Goal: Task Accomplishment & Management: Manage account settings

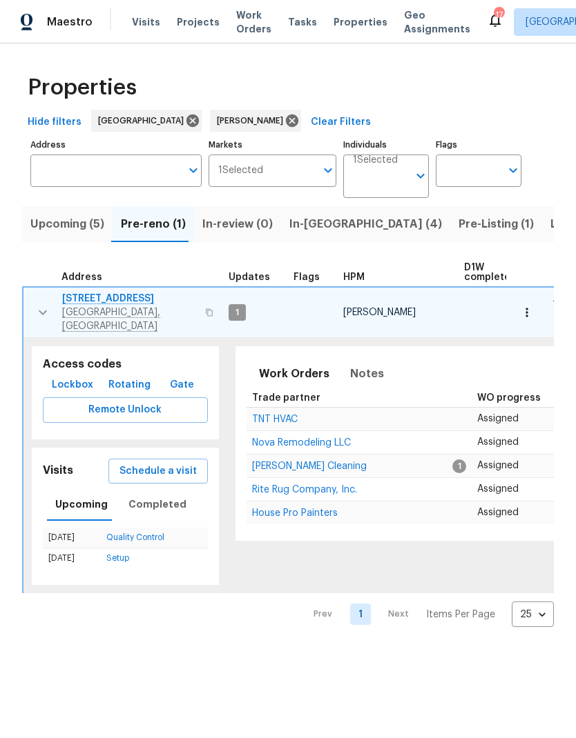
click at [36, 304] on icon "button" at bounding box center [43, 312] width 17 height 17
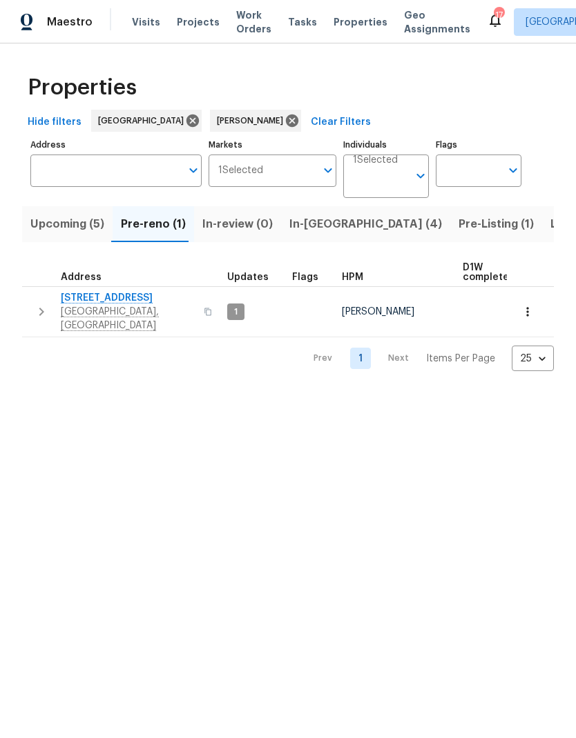
click at [291, 222] on span "In-reno (4)" at bounding box center [365, 224] width 153 height 19
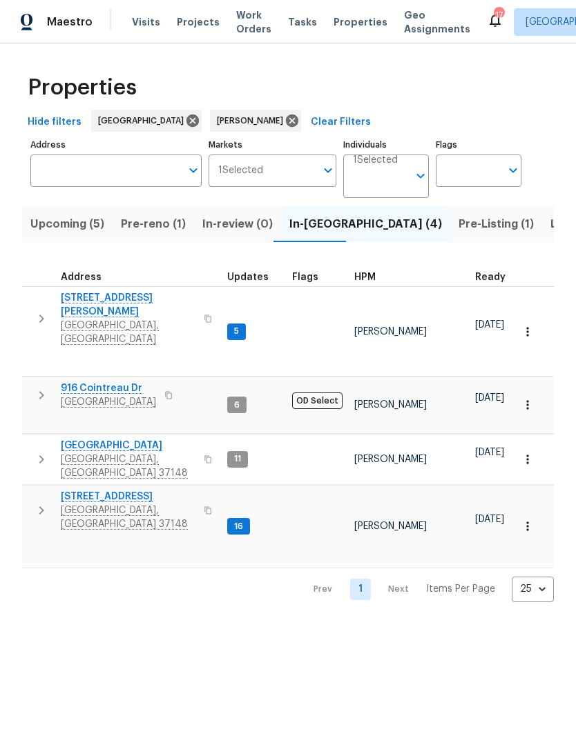
click at [32, 490] on button "button" at bounding box center [42, 510] width 28 height 41
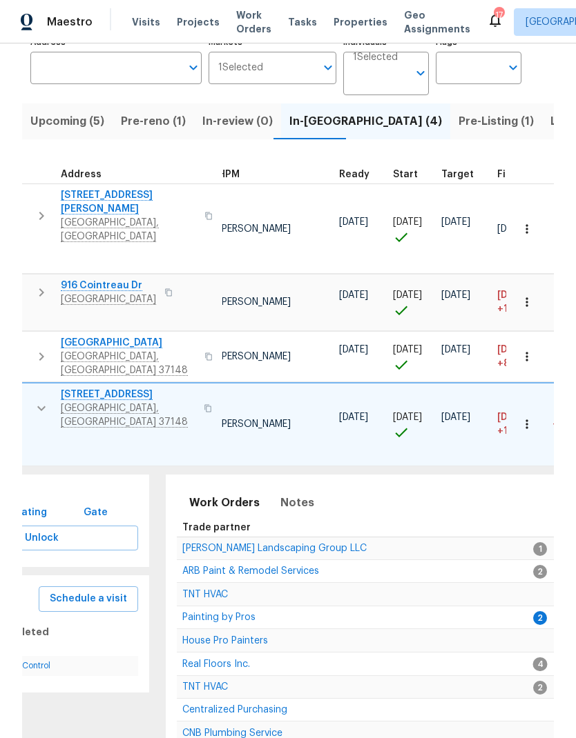
scroll to position [0, 85]
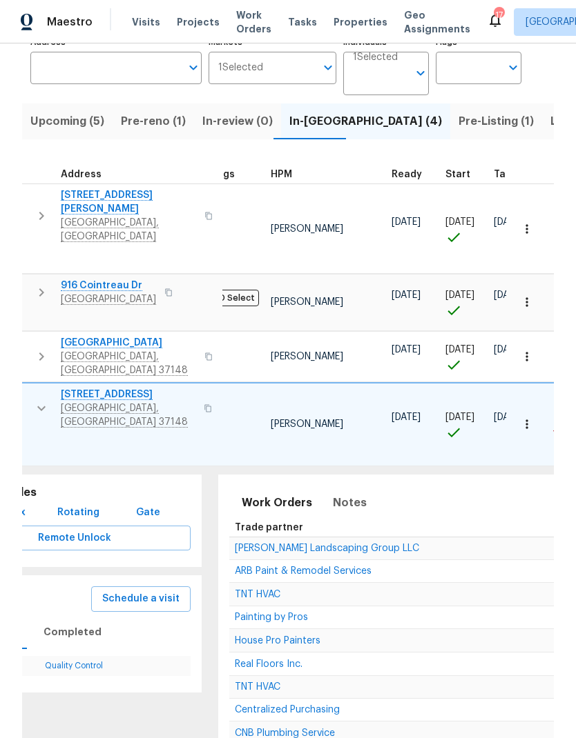
click at [244, 613] on span "Painting by Pros" at bounding box center [271, 618] width 73 height 10
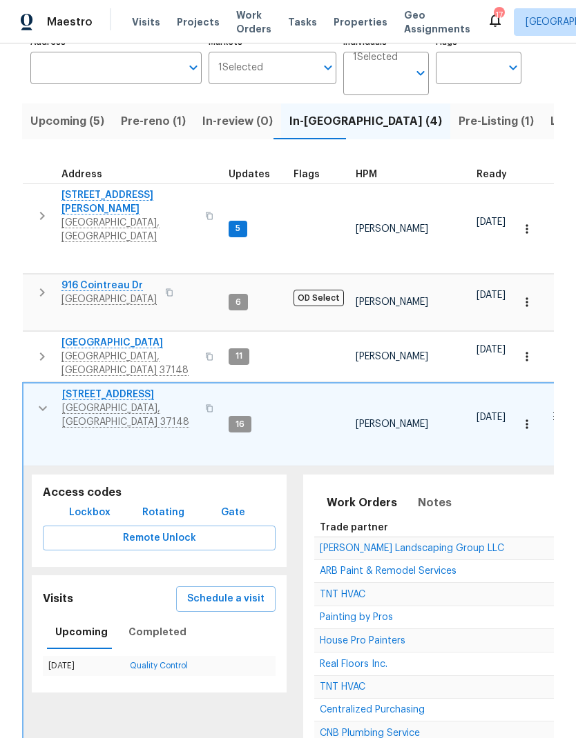
scroll to position [0, 0]
click at [46, 210] on icon "button" at bounding box center [42, 216] width 17 height 17
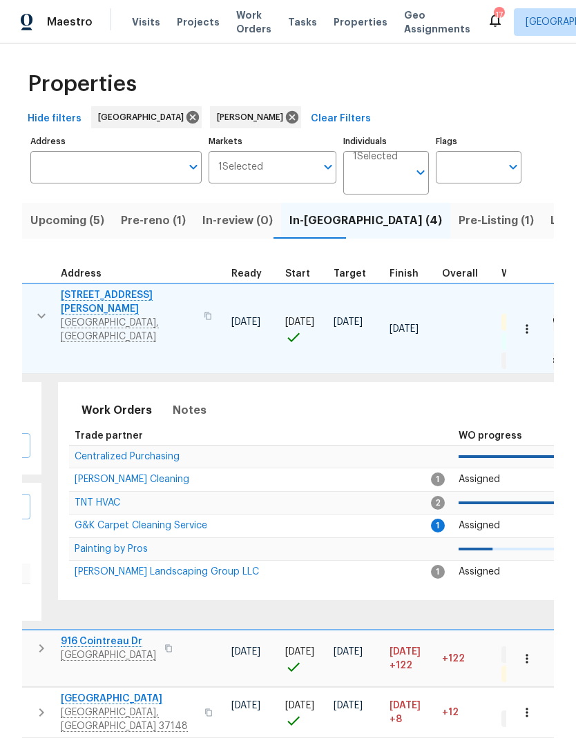
scroll to position [0, 244]
click at [150, 521] on span "G&K Carpet Cleaning Service" at bounding box center [142, 526] width 132 height 10
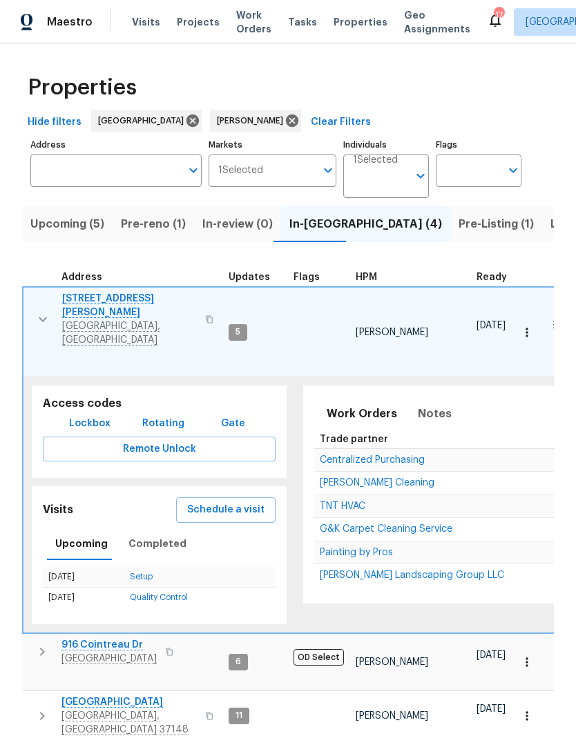
scroll to position [11, 0]
click at [49, 311] on icon "button" at bounding box center [43, 319] width 17 height 17
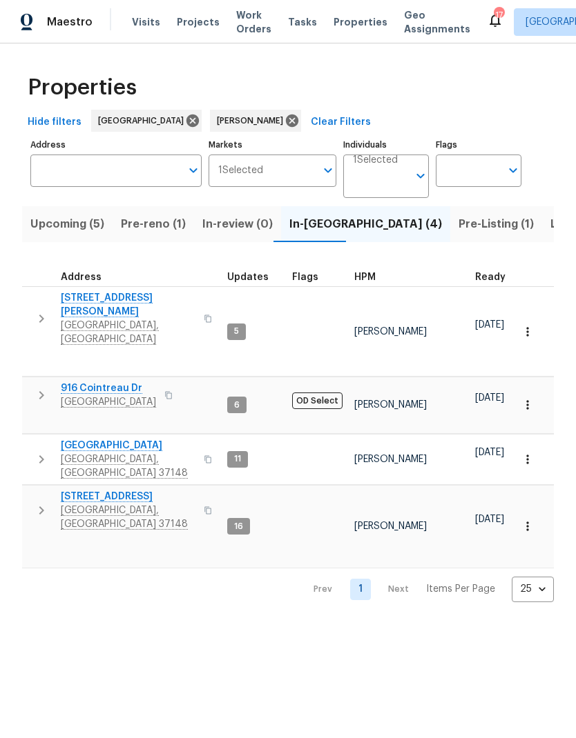
click at [46, 439] on button "button" at bounding box center [42, 459] width 28 height 41
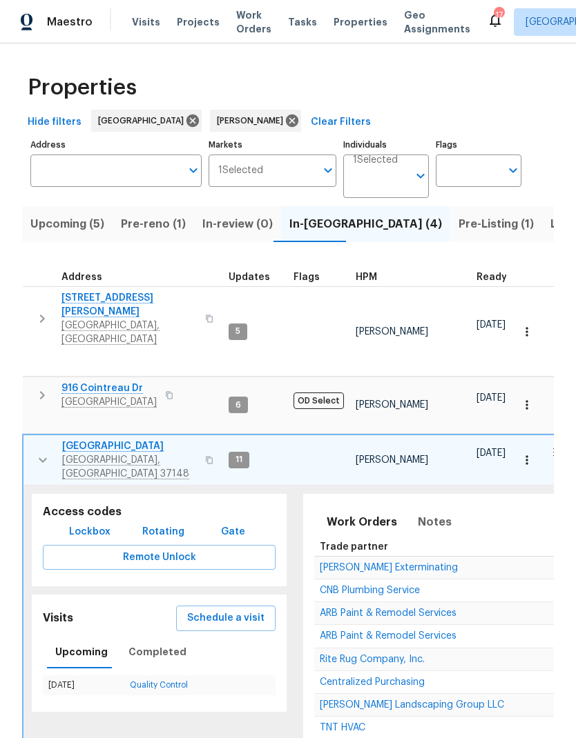
click at [386, 586] on span "CNB Plumbing Service" at bounding box center [369, 591] width 100 height 10
click at [63, 233] on span "Upcoming (5)" at bounding box center [67, 224] width 74 height 19
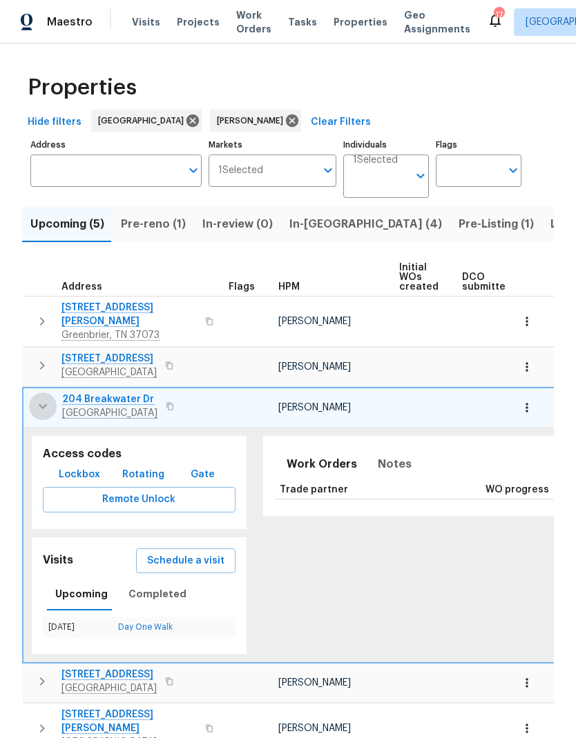
click at [39, 398] on icon "button" at bounding box center [43, 406] width 17 height 17
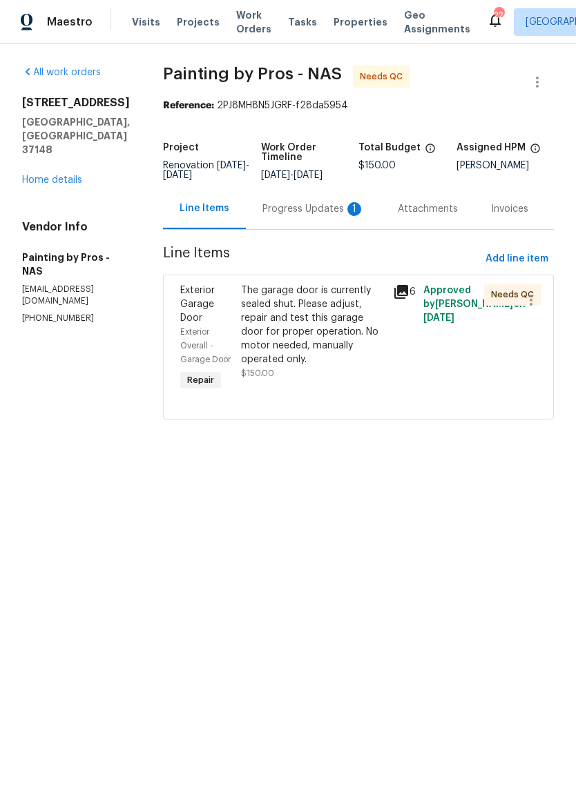
click at [291, 214] on div "Progress Updates 1" at bounding box center [313, 209] width 102 height 14
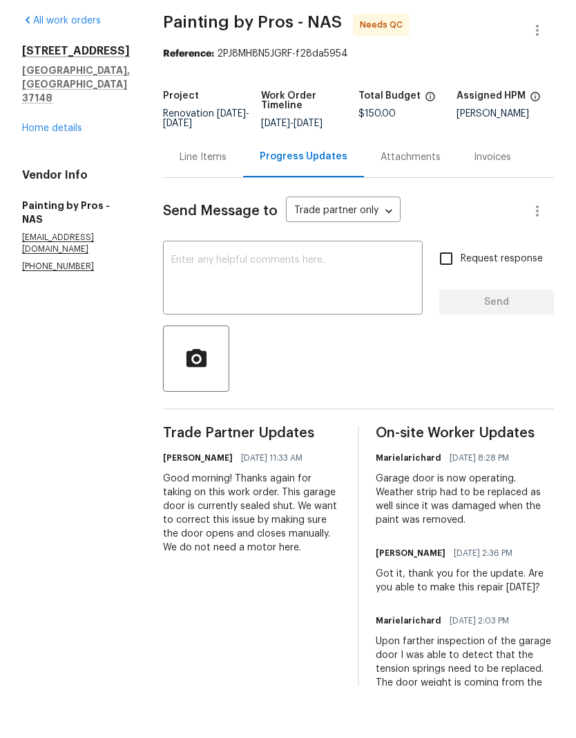
scroll to position [55, 0]
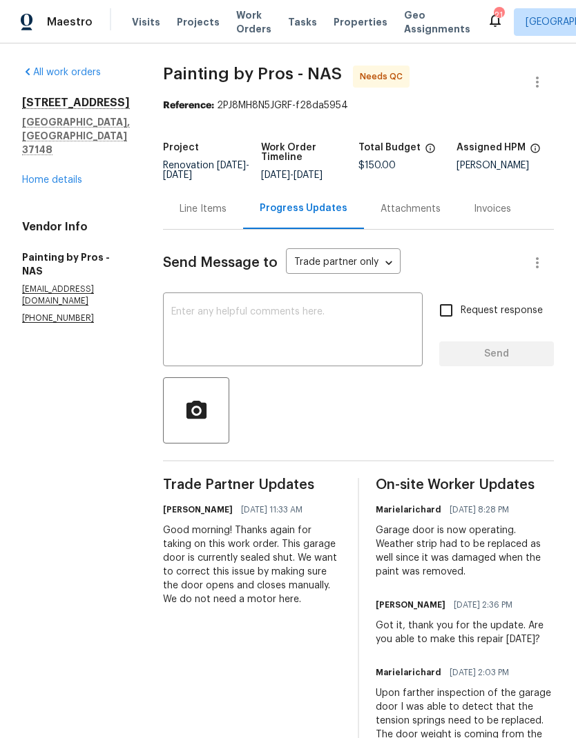
click at [246, 307] on textarea at bounding box center [292, 331] width 243 height 48
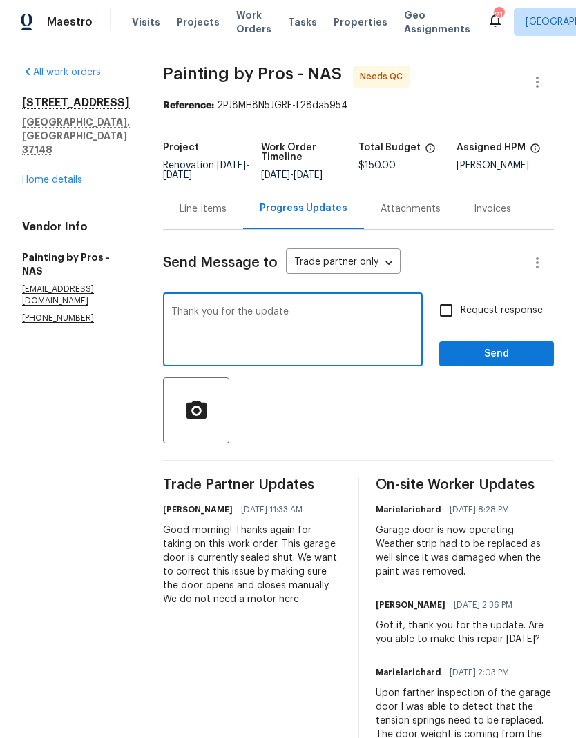
type textarea "Thank you for the update"
click at [460, 346] on span "Send" at bounding box center [496, 354] width 92 height 17
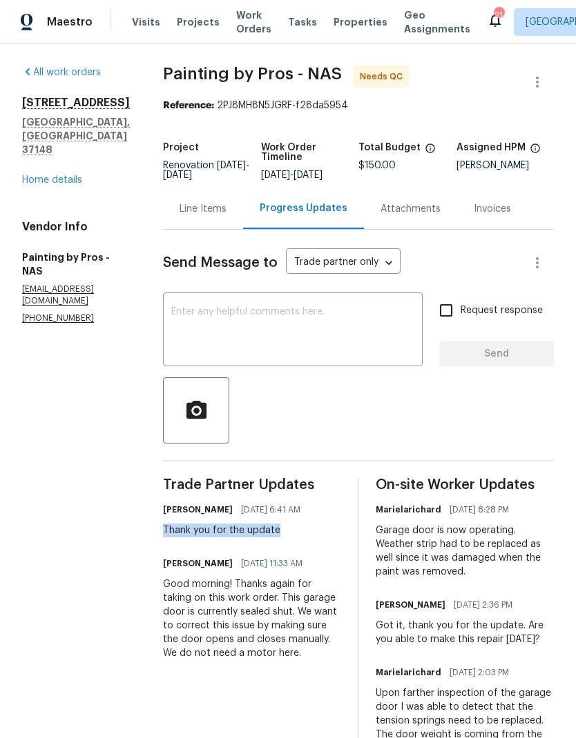
click at [241, 307] on textarea at bounding box center [292, 331] width 243 height 48
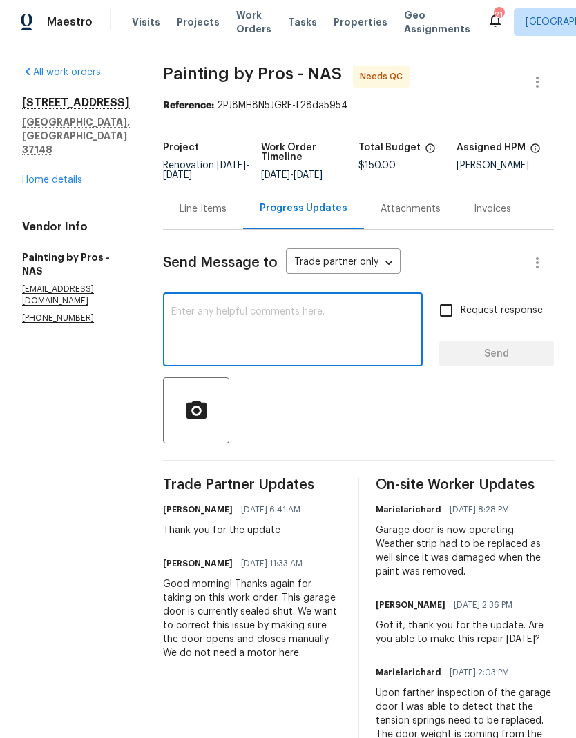
click at [215, 307] on textarea at bounding box center [292, 331] width 243 height 48
click at [224, 307] on textarea at bounding box center [292, 331] width 243 height 48
paste textarea "Thank you for the update"
type textarea "Thank you for the update"
click at [324, 210] on body "Maestro Visits Projects Work Orders Tasks Properties Geo Assignments 21 [GEOGRA…" at bounding box center [288, 369] width 576 height 738
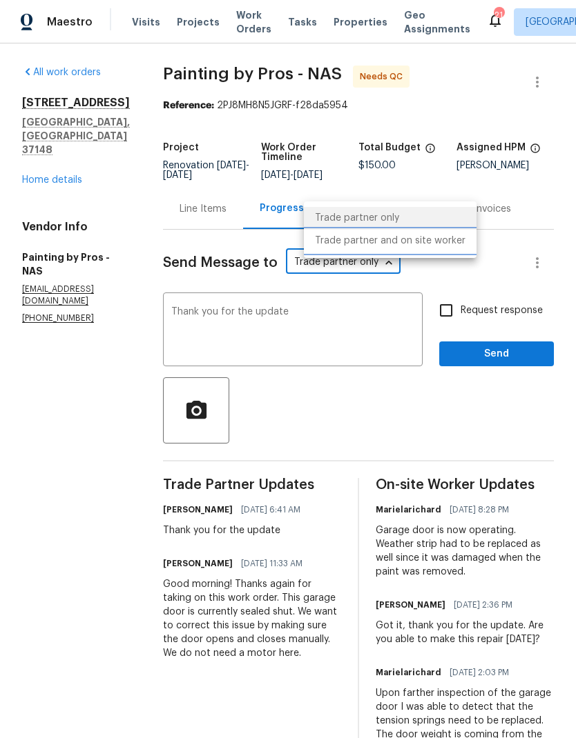
click at [328, 239] on li "Trade partner and on site worker" at bounding box center [390, 241] width 173 height 23
type input "Trade Partner and On-Site Worker"
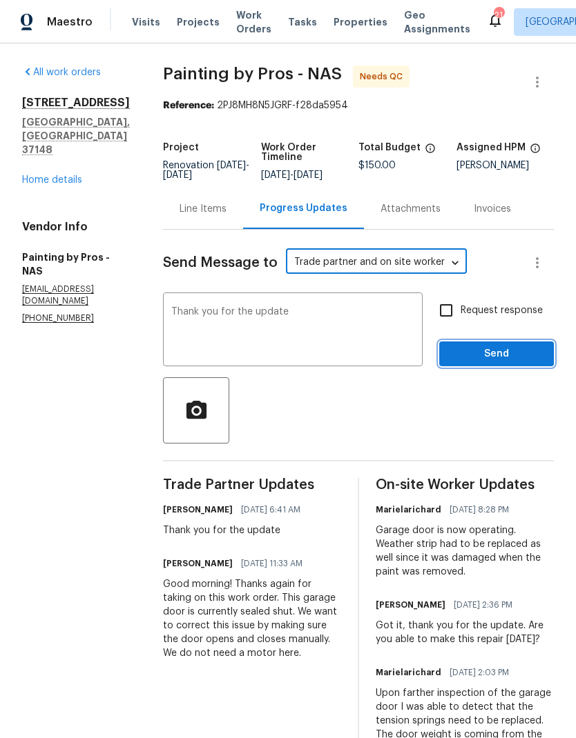
click at [460, 346] on span "Send" at bounding box center [496, 354] width 92 height 17
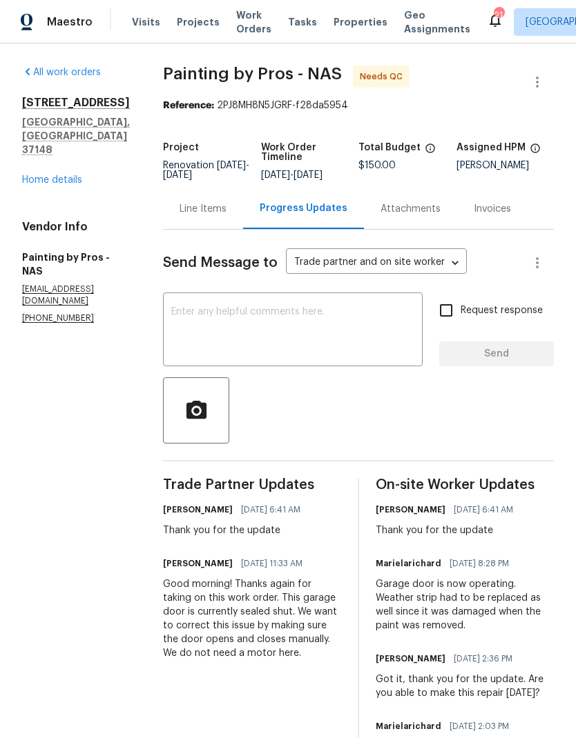
click at [213, 215] on div "Line Items" at bounding box center [202, 209] width 47 height 14
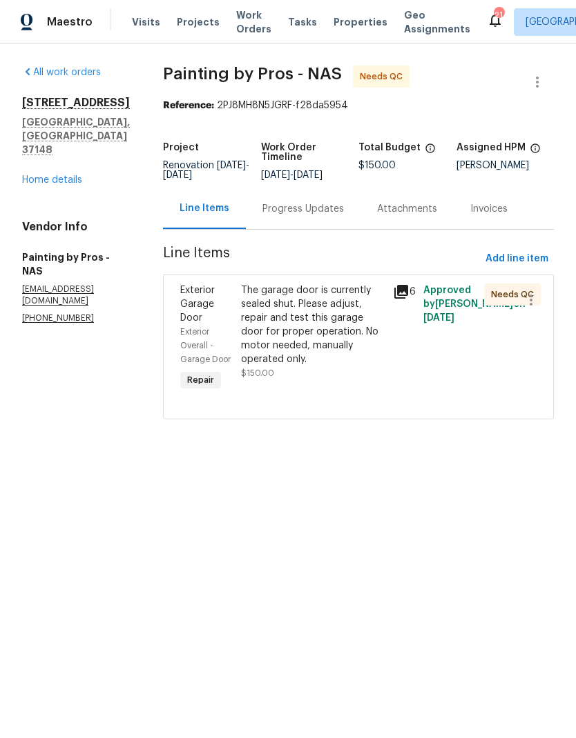
click at [295, 299] on div "The garage door is currently sealed shut. Please adjust, repair and test this g…" at bounding box center [313, 325] width 144 height 83
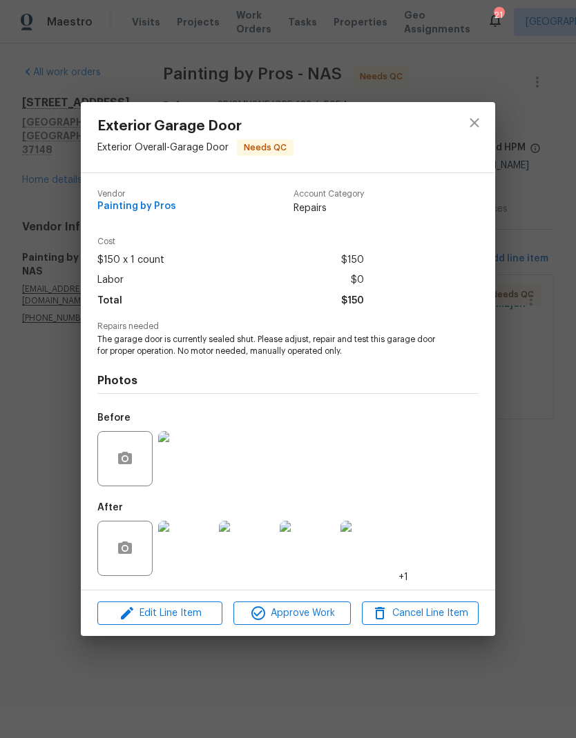
click at [184, 560] on img at bounding box center [185, 548] width 55 height 55
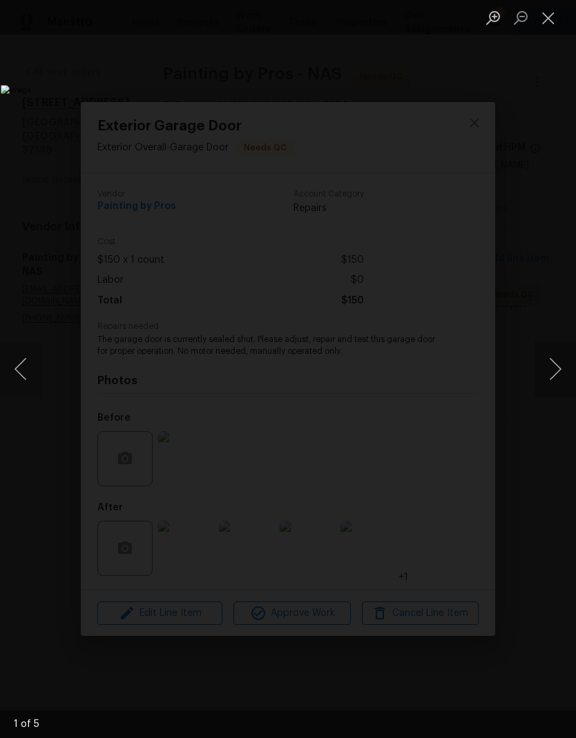
click at [555, 357] on button "Next image" at bounding box center [554, 369] width 41 height 55
click at [558, 375] on button "Next image" at bounding box center [554, 369] width 41 height 55
click at [553, 379] on button "Next image" at bounding box center [554, 369] width 41 height 55
click at [555, 375] on button "Next image" at bounding box center [554, 369] width 41 height 55
click at [553, 380] on button "Next image" at bounding box center [554, 369] width 41 height 55
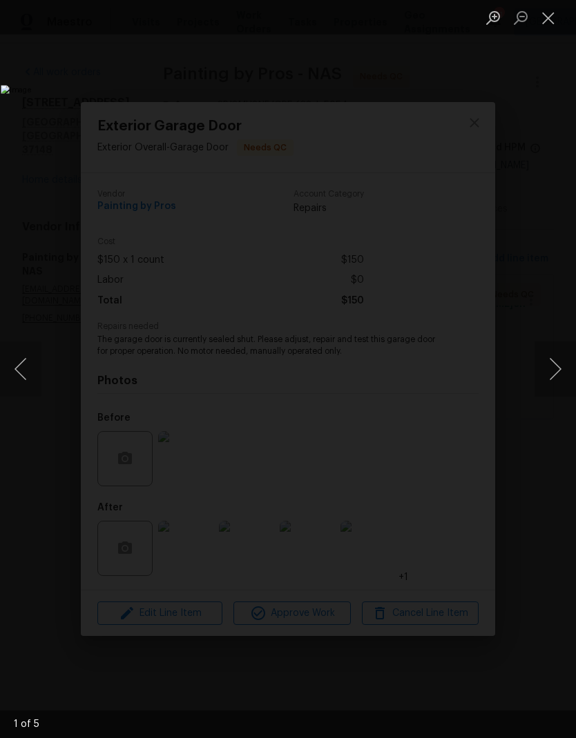
click at [548, 12] on button "Close lightbox" at bounding box center [548, 18] width 28 height 24
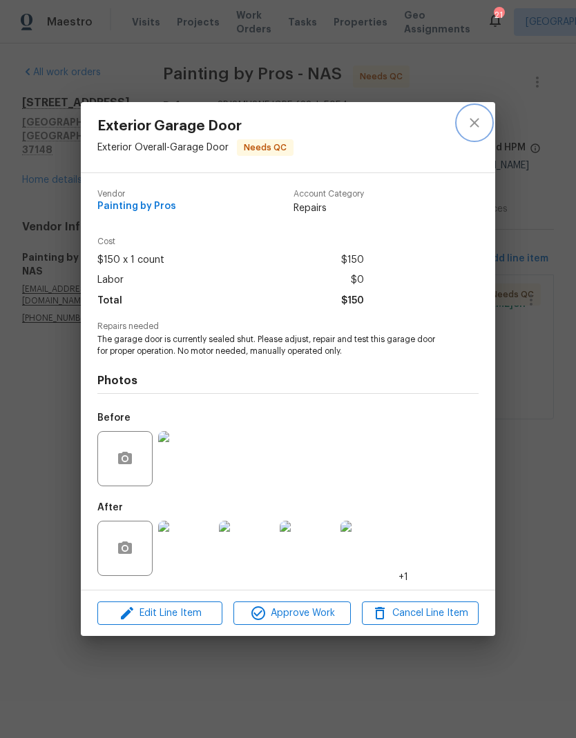
click at [481, 119] on icon "close" at bounding box center [474, 123] width 17 height 17
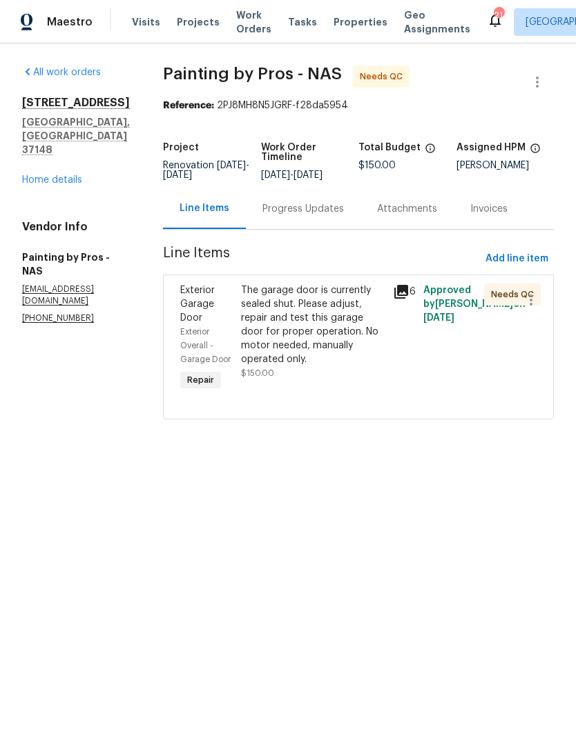
click at [306, 334] on div "The garage door is currently sealed shut. Please adjust, repair and test this g…" at bounding box center [313, 325] width 144 height 83
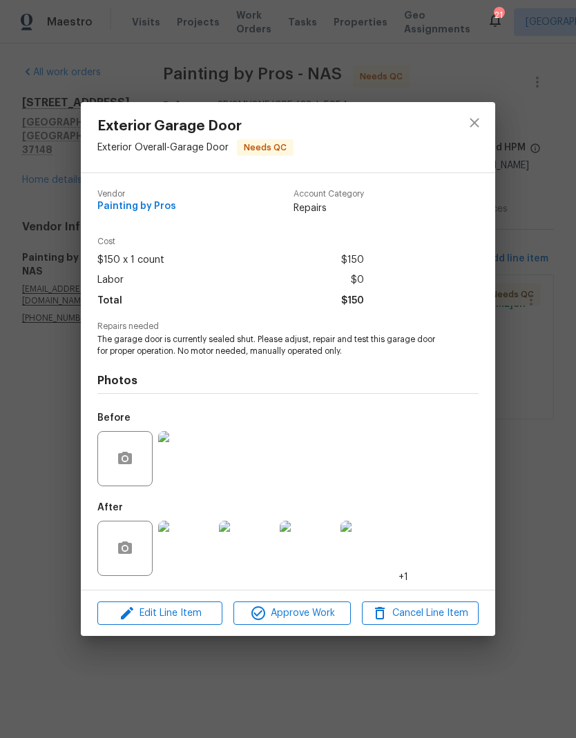
click at [182, 560] on img at bounding box center [185, 548] width 55 height 55
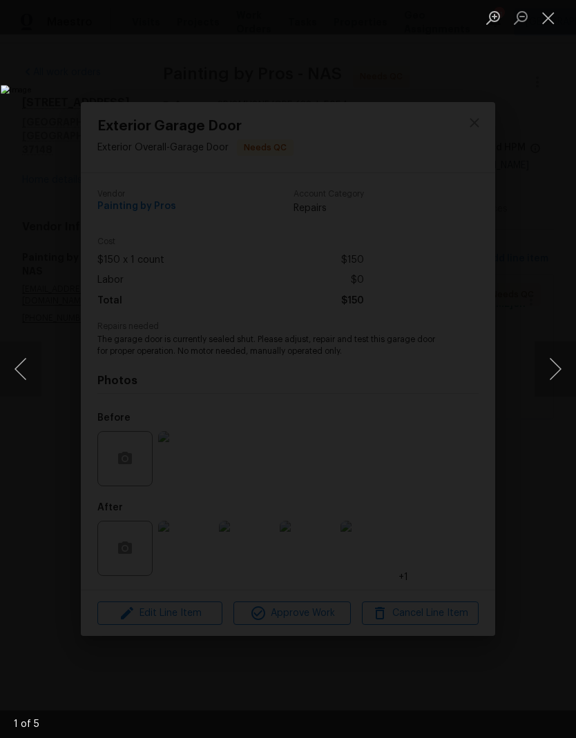
click at [561, 373] on button "Next image" at bounding box center [554, 369] width 41 height 55
click at [545, 384] on button "Next image" at bounding box center [554, 369] width 41 height 55
click at [558, 23] on button "Close lightbox" at bounding box center [548, 18] width 28 height 24
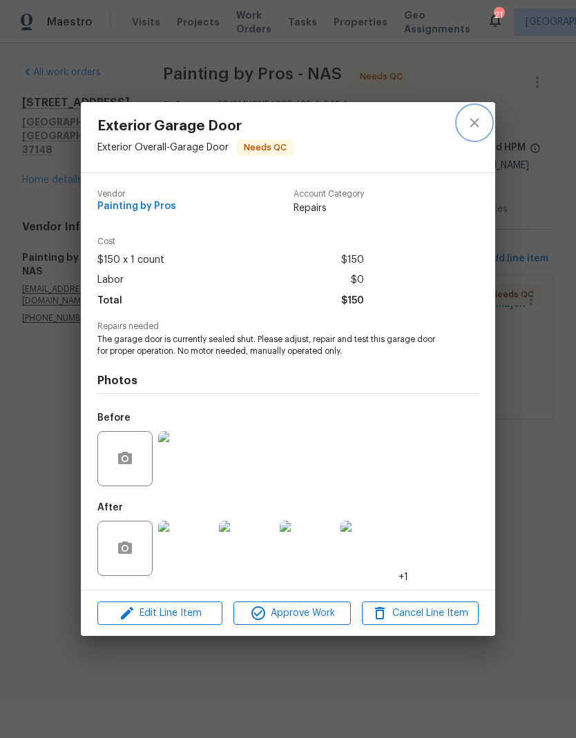
click at [480, 119] on icon "close" at bounding box center [474, 123] width 17 height 17
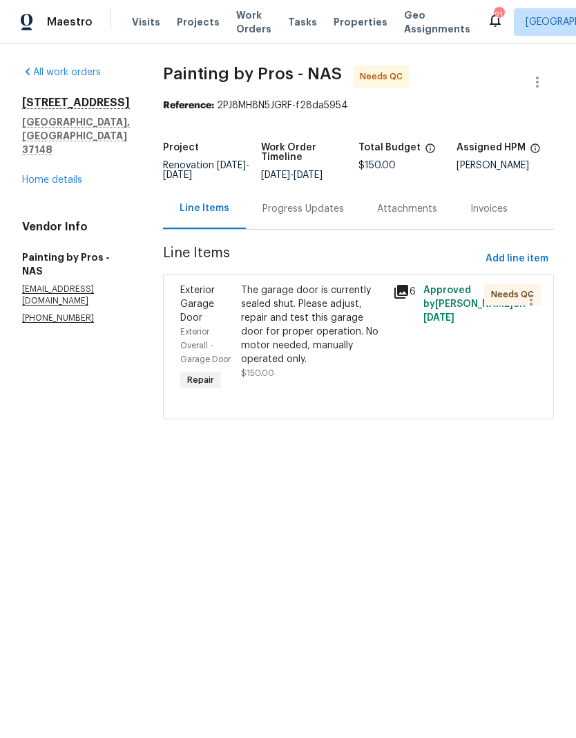
click at [48, 175] on link "Home details" at bounding box center [52, 180] width 60 height 10
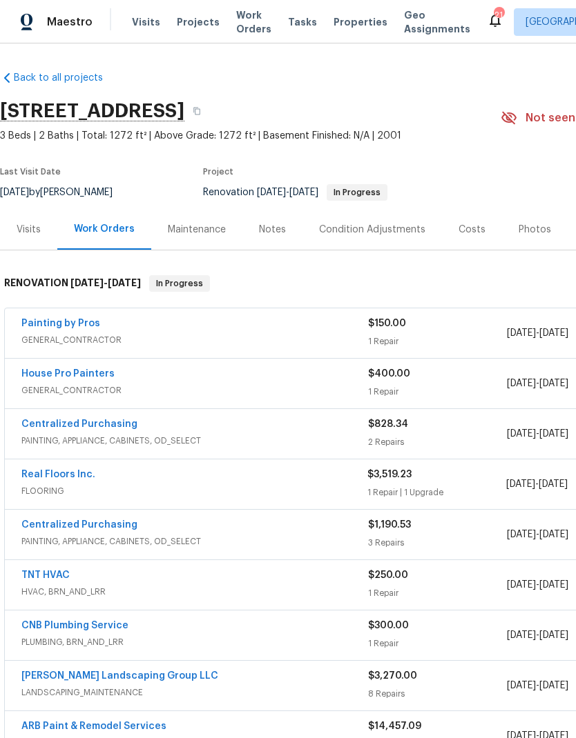
click at [46, 376] on link "House Pro Painters" at bounding box center [67, 374] width 93 height 10
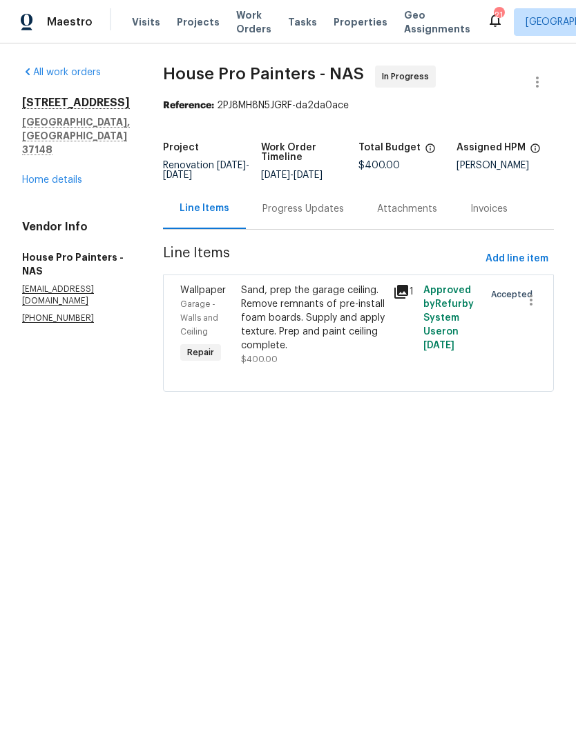
click at [319, 229] on div "Progress Updates" at bounding box center [303, 208] width 115 height 41
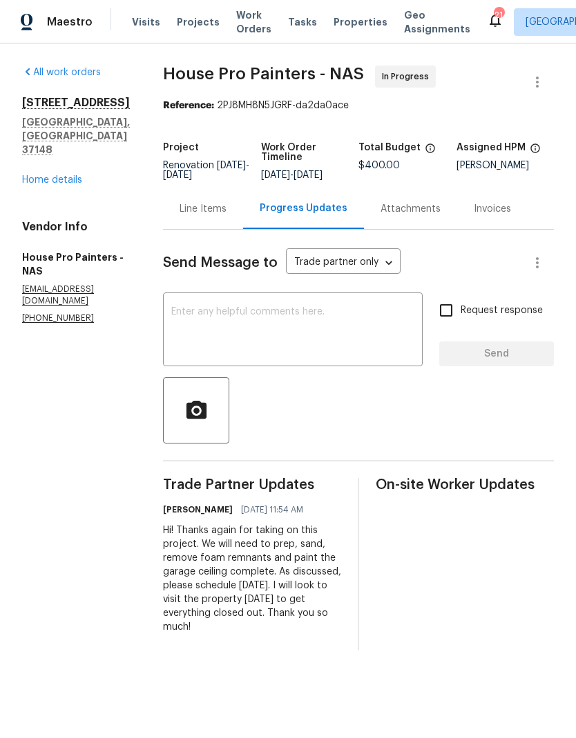
click at [251, 340] on textarea at bounding box center [292, 331] width 243 height 48
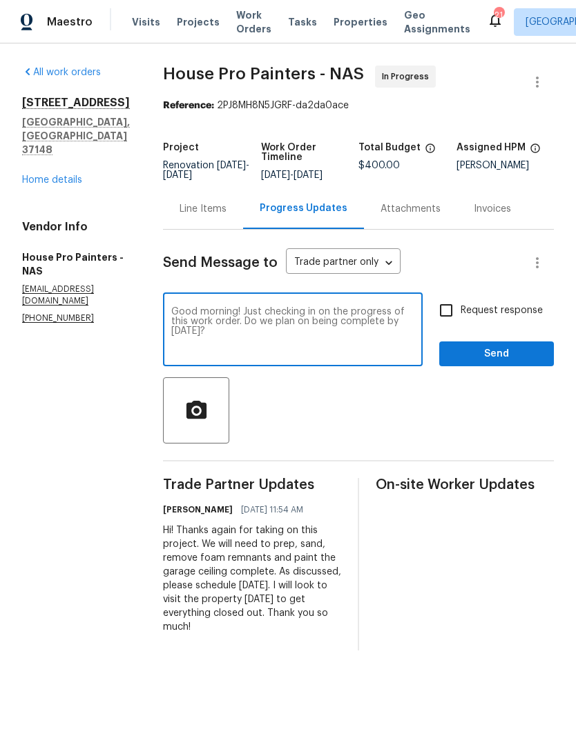
type textarea "Good morning! Just checking in on the progress of this work order. Do we plan o…"
click at [436, 325] on input "Request response" at bounding box center [445, 310] width 29 height 29
checkbox input "true"
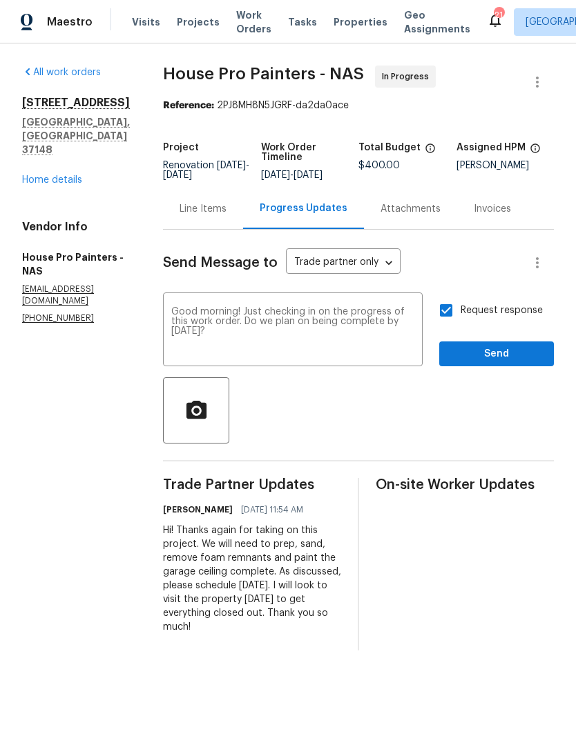
click at [462, 348] on div "Request response Send" at bounding box center [496, 331] width 115 height 70
click at [495, 367] on button "Send" at bounding box center [496, 355] width 115 height 26
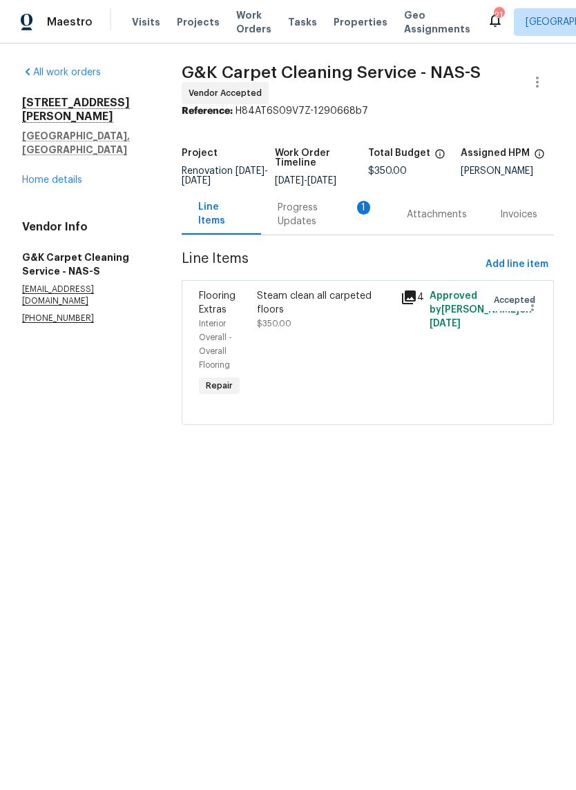
click at [314, 210] on div "Progress Updates 1" at bounding box center [325, 215] width 96 height 28
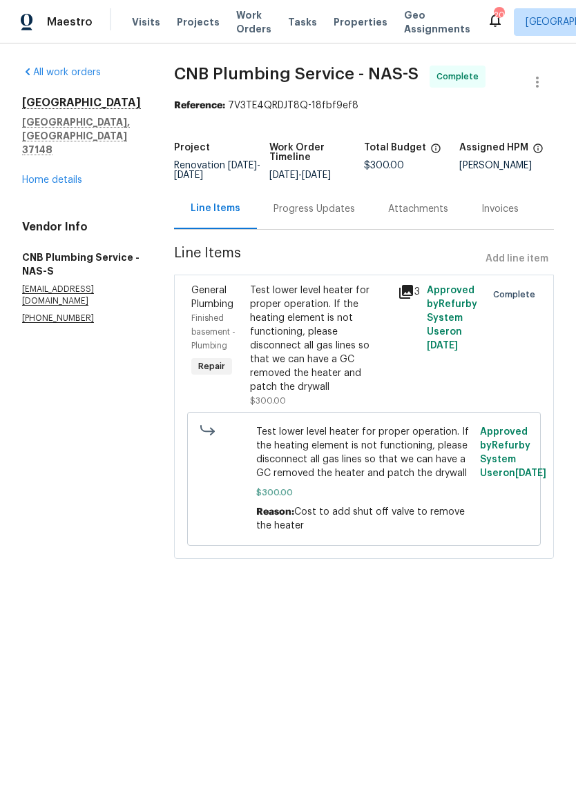
click at [62, 175] on link "Home details" at bounding box center [52, 180] width 60 height 10
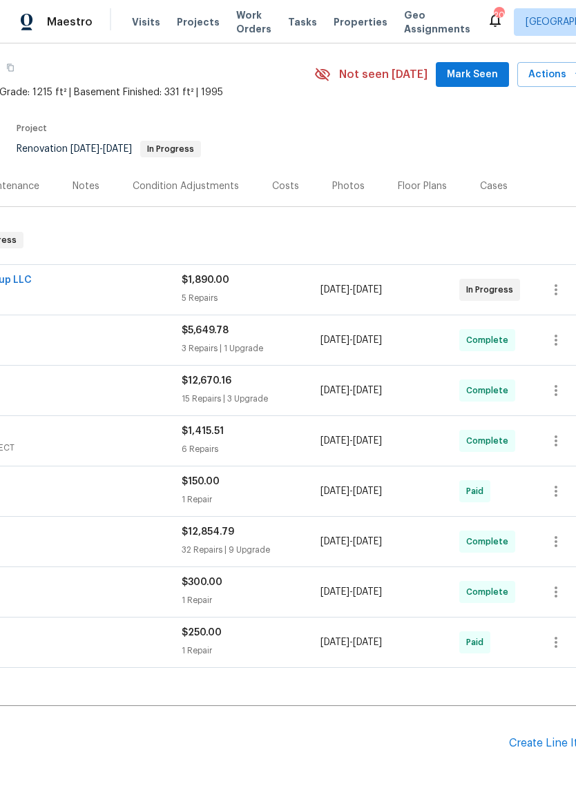
scroll to position [42, 182]
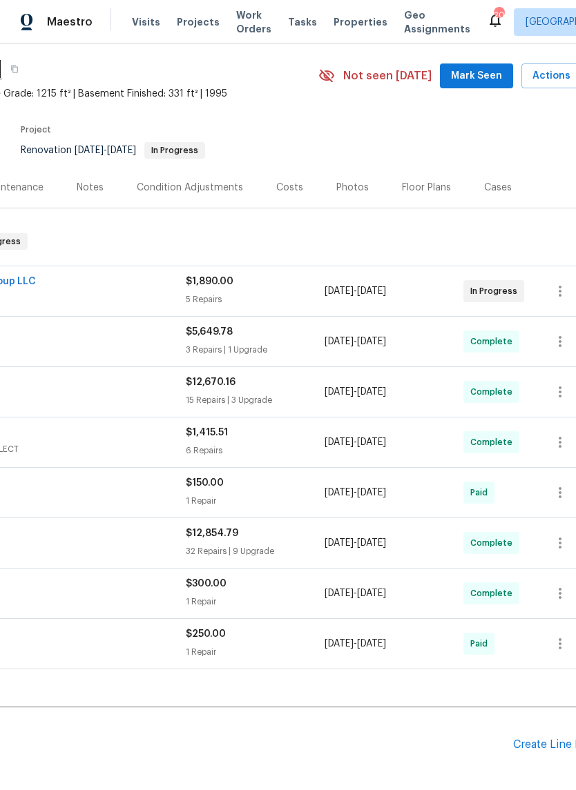
click at [348, 179] on div "Photos" at bounding box center [352, 187] width 66 height 41
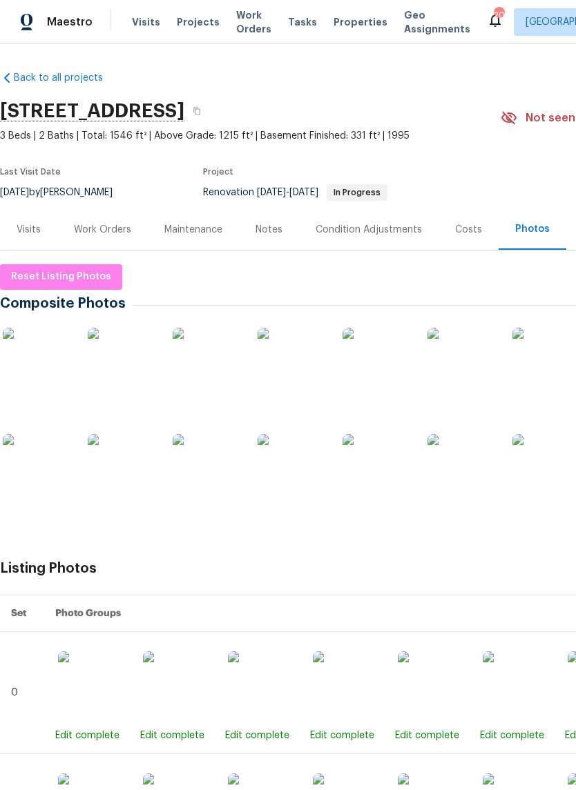
click at [48, 364] on img at bounding box center [37, 362] width 69 height 69
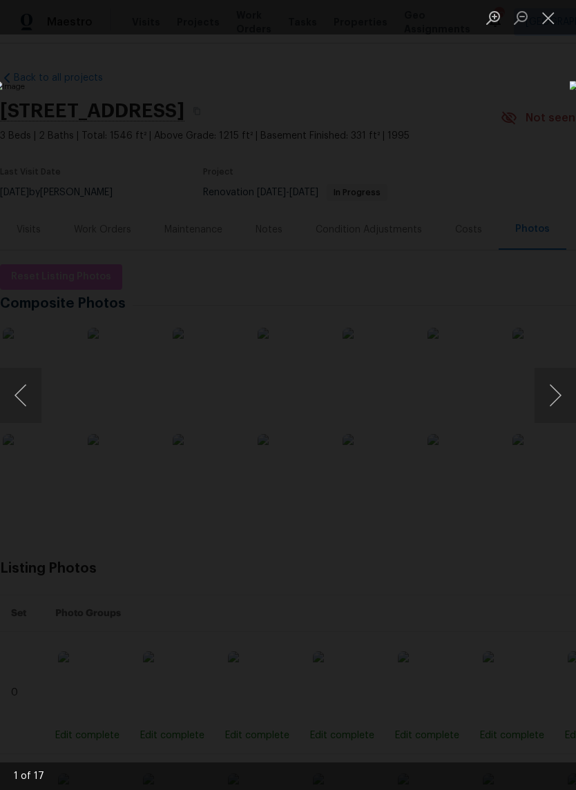
click at [547, 395] on button "Next image" at bounding box center [554, 395] width 41 height 55
click at [551, 381] on button "Next image" at bounding box center [554, 395] width 41 height 55
click at [555, 379] on button "Next image" at bounding box center [554, 395] width 41 height 55
click at [558, 387] on button "Next image" at bounding box center [554, 395] width 41 height 55
click at [558, 386] on button "Next image" at bounding box center [554, 395] width 41 height 55
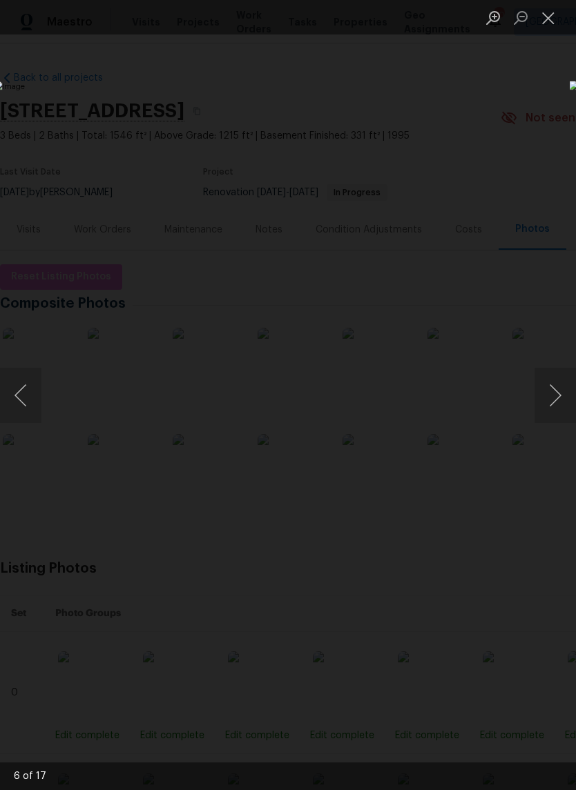
click at [559, 386] on button "Next image" at bounding box center [554, 395] width 41 height 55
click at [544, 393] on button "Next image" at bounding box center [554, 395] width 41 height 55
click at [544, 391] on button "Next image" at bounding box center [554, 395] width 41 height 55
click at [550, 16] on button "Close lightbox" at bounding box center [548, 18] width 28 height 24
